Goal: Task Accomplishment & Management: Manage account settings

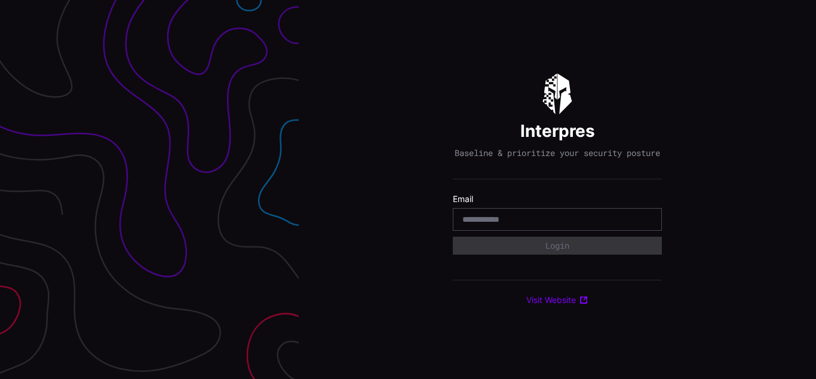
click at [408, 189] on div "Interpres Baseline & prioritize your security posture Email Login Visit Website" at bounding box center [557, 189] width 517 height 379
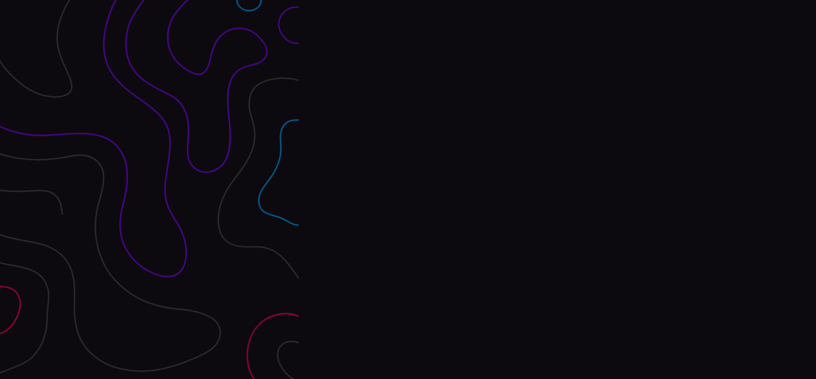
click at [149, 189] on div at bounding box center [149, 189] width 299 height 379
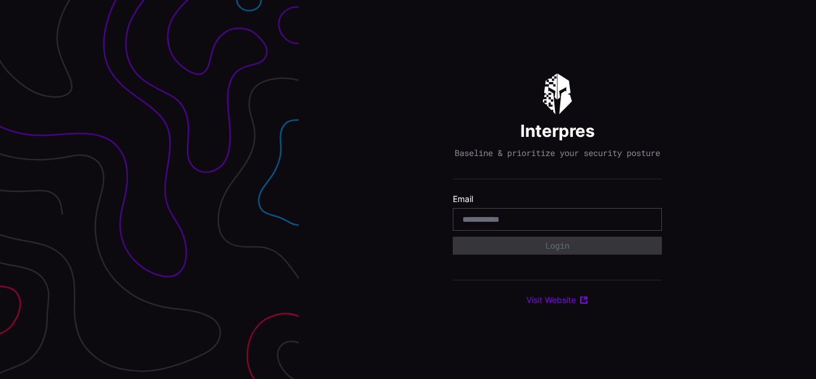
click at [408, 189] on div "Interpres Baseline & prioritize your security posture Email Login Visit Website" at bounding box center [557, 189] width 517 height 379
